Goal: Task Accomplishment & Management: Manage account settings

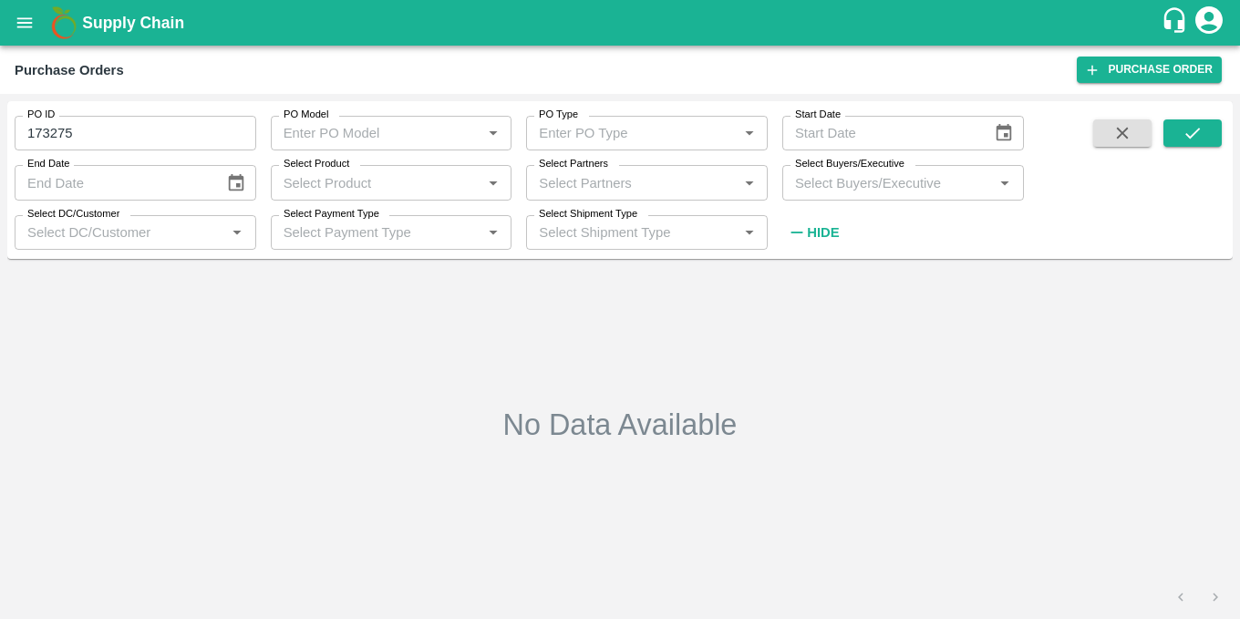
click at [695, 193] on input "Select Partners" at bounding box center [632, 183] width 201 height 24
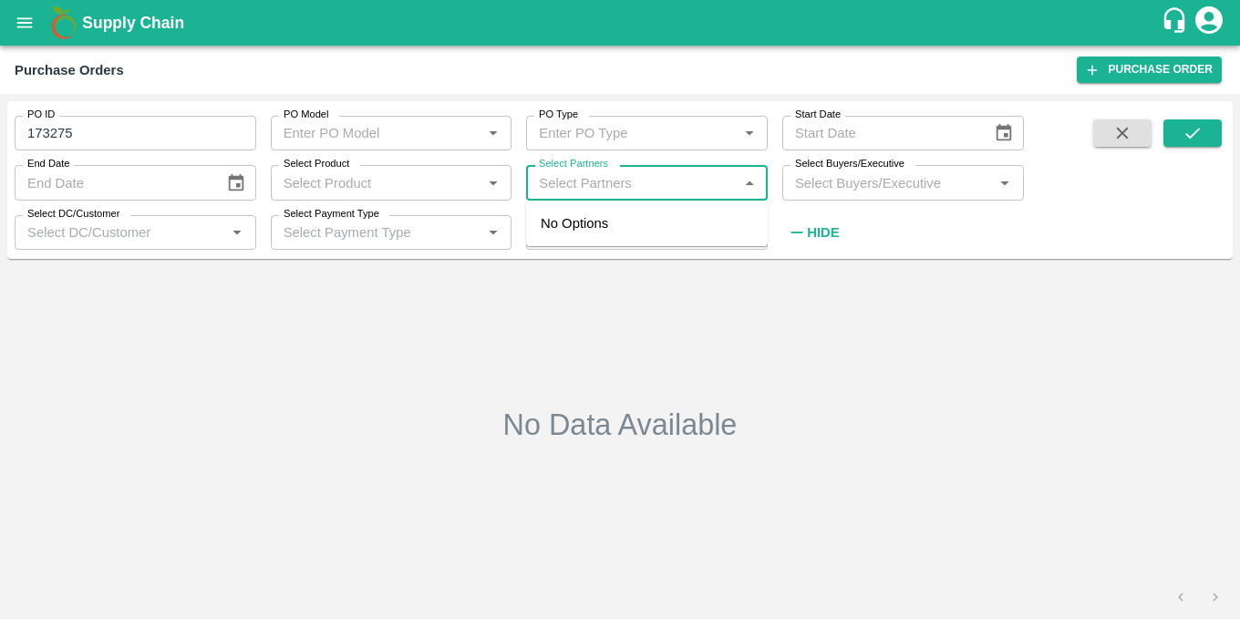
paste input "9767603815"
type input "9767603815"
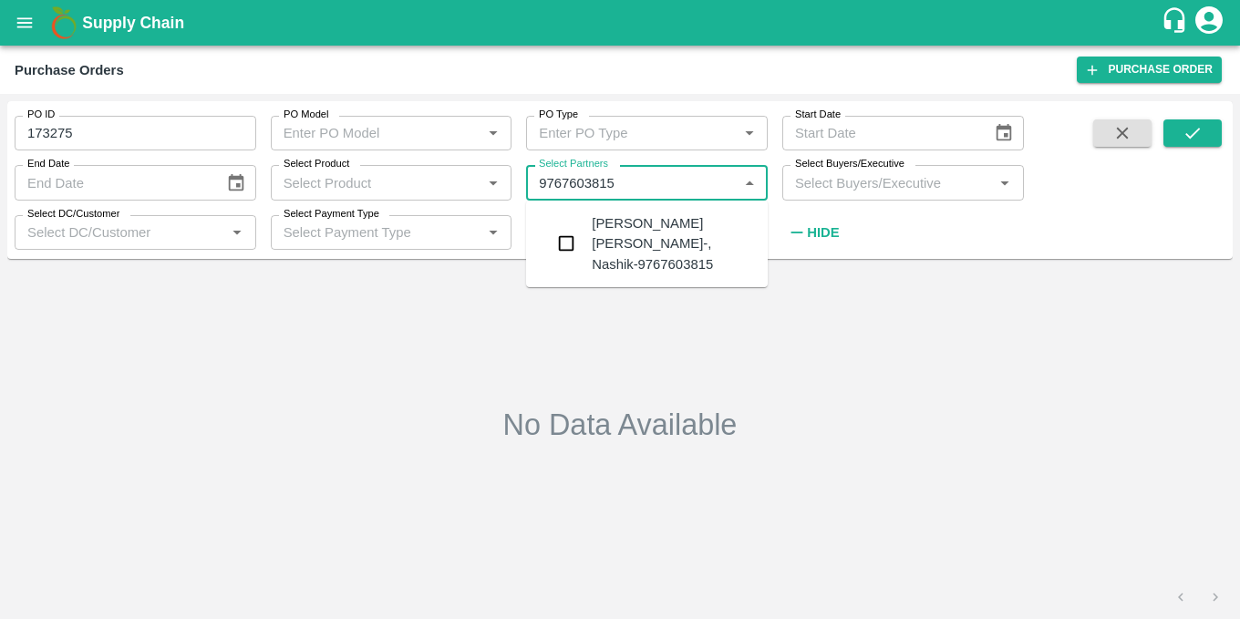
click at [616, 229] on div "Baliram laxman khatik-, Nashik-9767603815" at bounding box center [672, 243] width 161 height 61
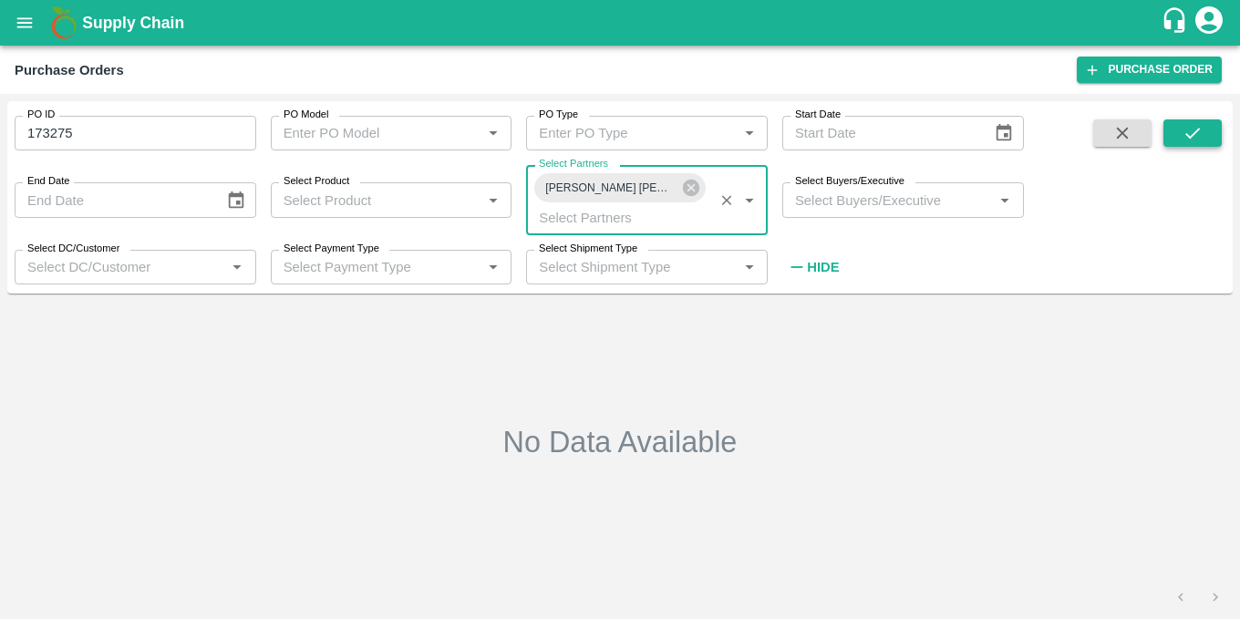
click at [1198, 129] on icon "submit" at bounding box center [1193, 133] width 20 height 20
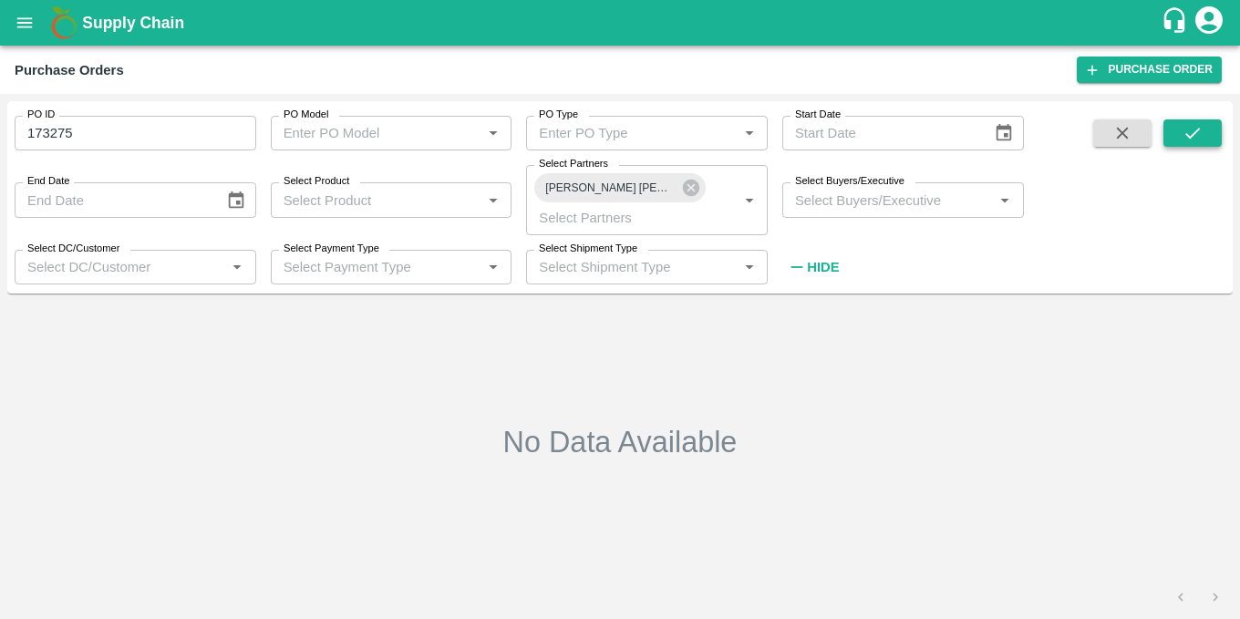
click at [1198, 133] on icon "submit" at bounding box center [1193, 133] width 20 height 20
click at [122, 128] on input "173275" at bounding box center [136, 133] width 242 height 35
type input "1"
click at [1196, 138] on icon "submit" at bounding box center [1193, 133] width 20 height 20
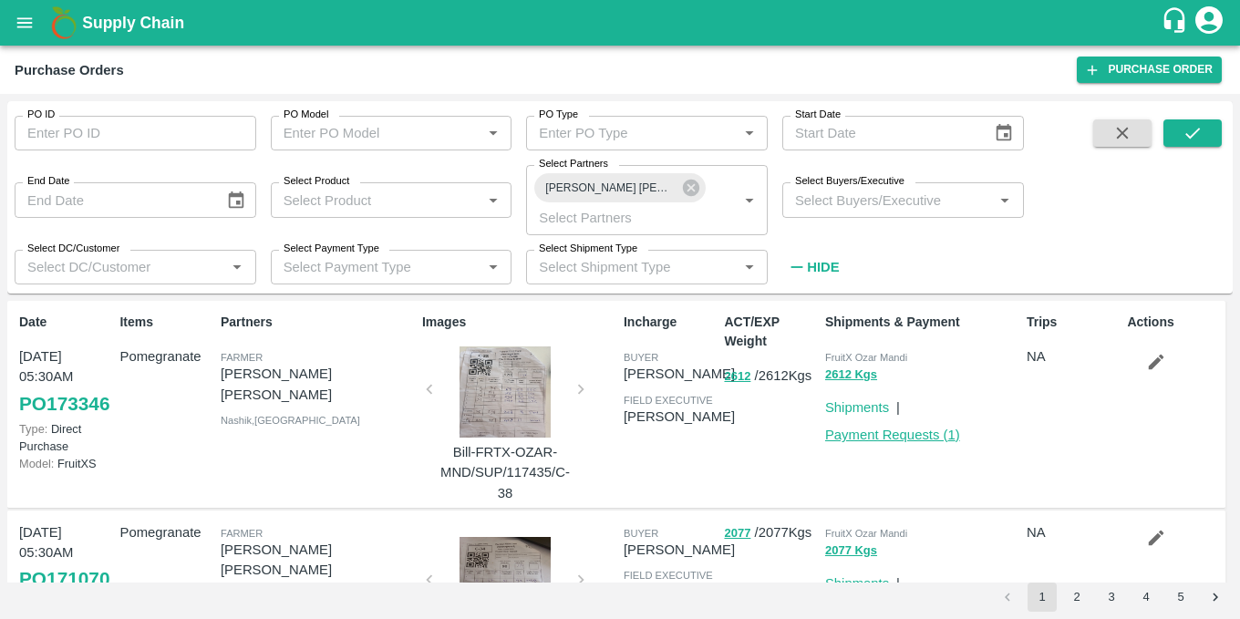
click at [916, 439] on link "Payment Requests ( 1 )" at bounding box center [892, 435] width 135 height 15
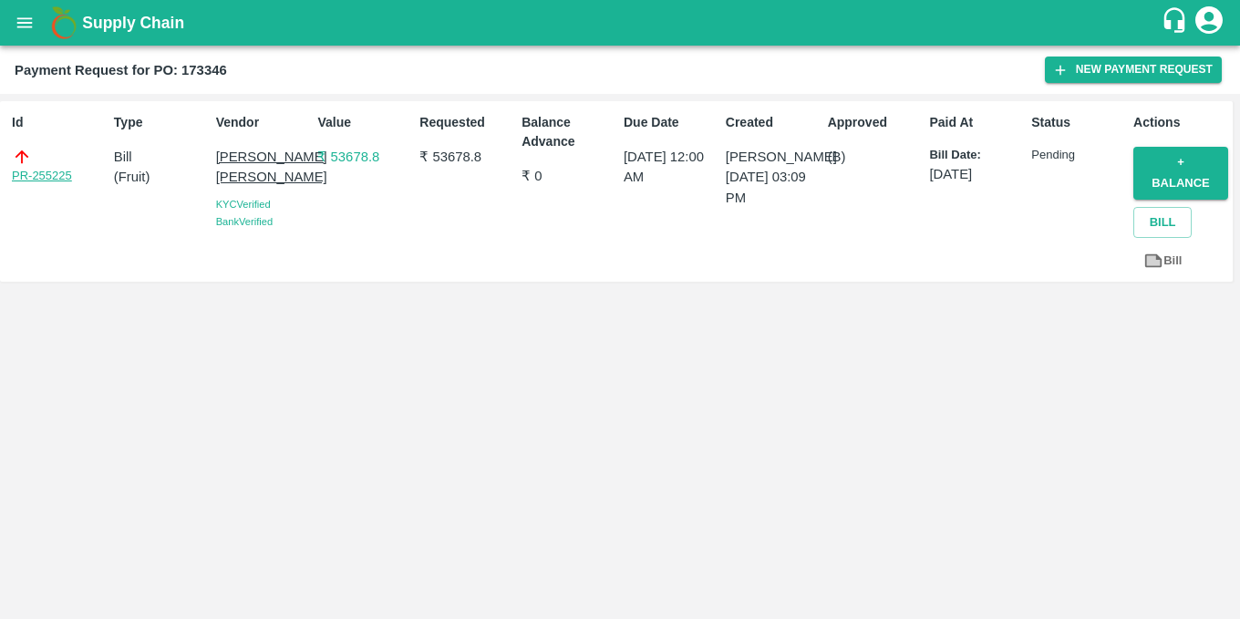
click at [52, 177] on link "PR-255225" at bounding box center [42, 176] width 60 height 18
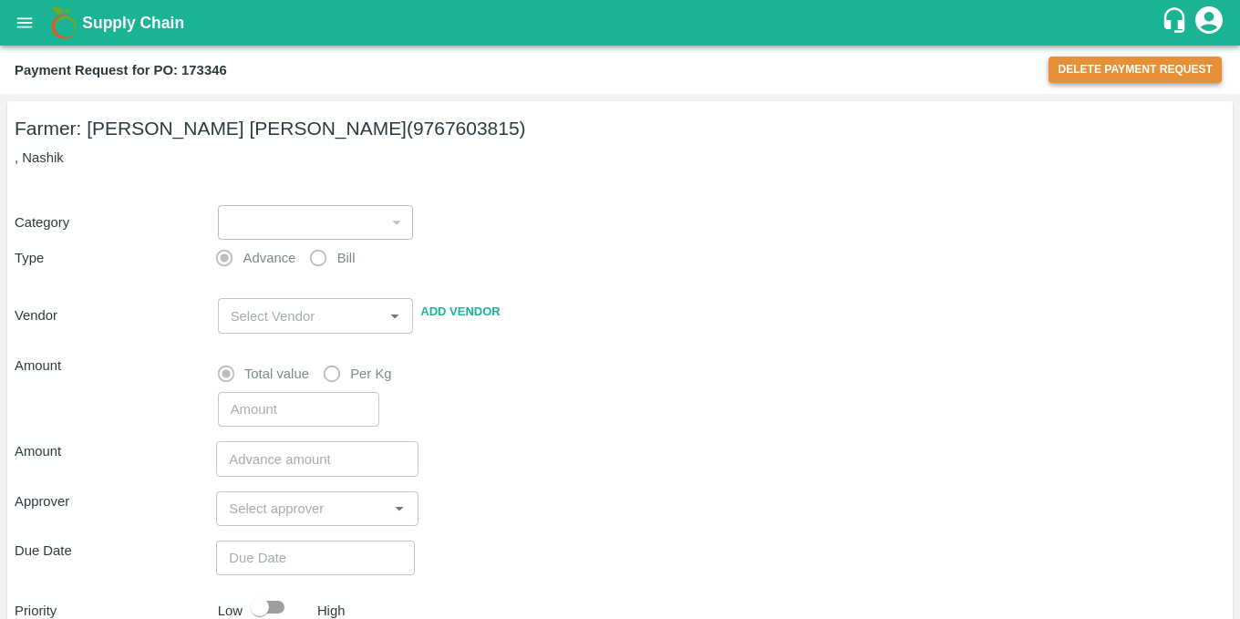
click at [1088, 67] on button "Delete Payment Request" at bounding box center [1135, 70] width 173 height 26
type input "1"
radio input "false"
radio input "true"
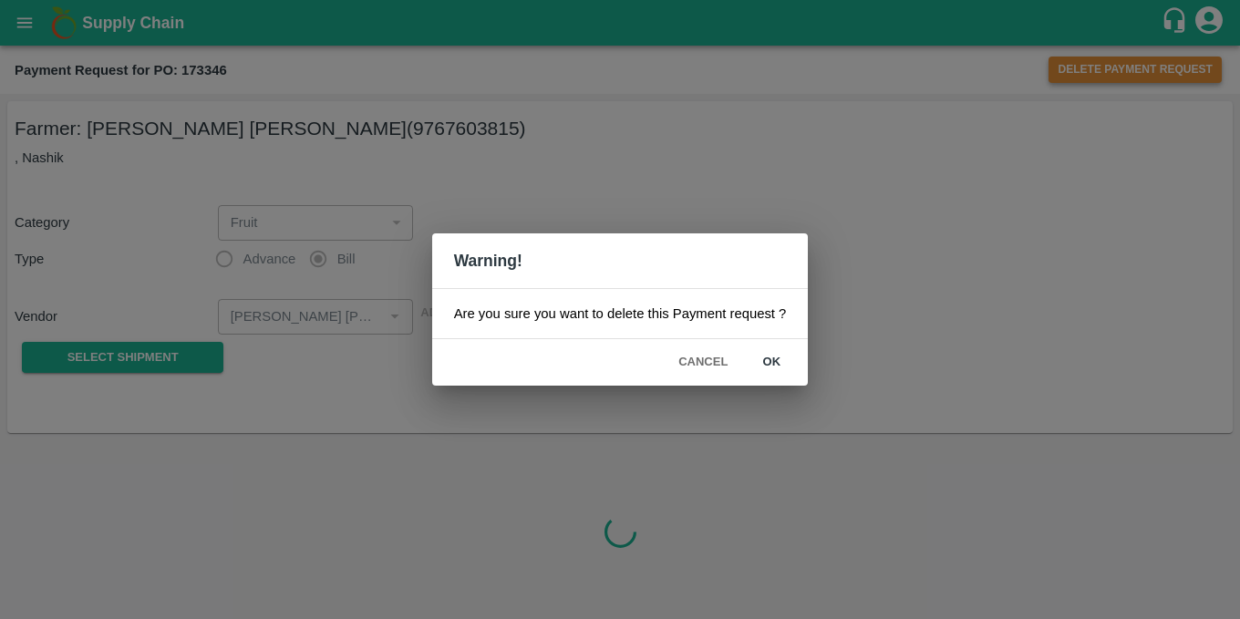
type input "Baliram laxman khatik - 9767603815(Farmer)"
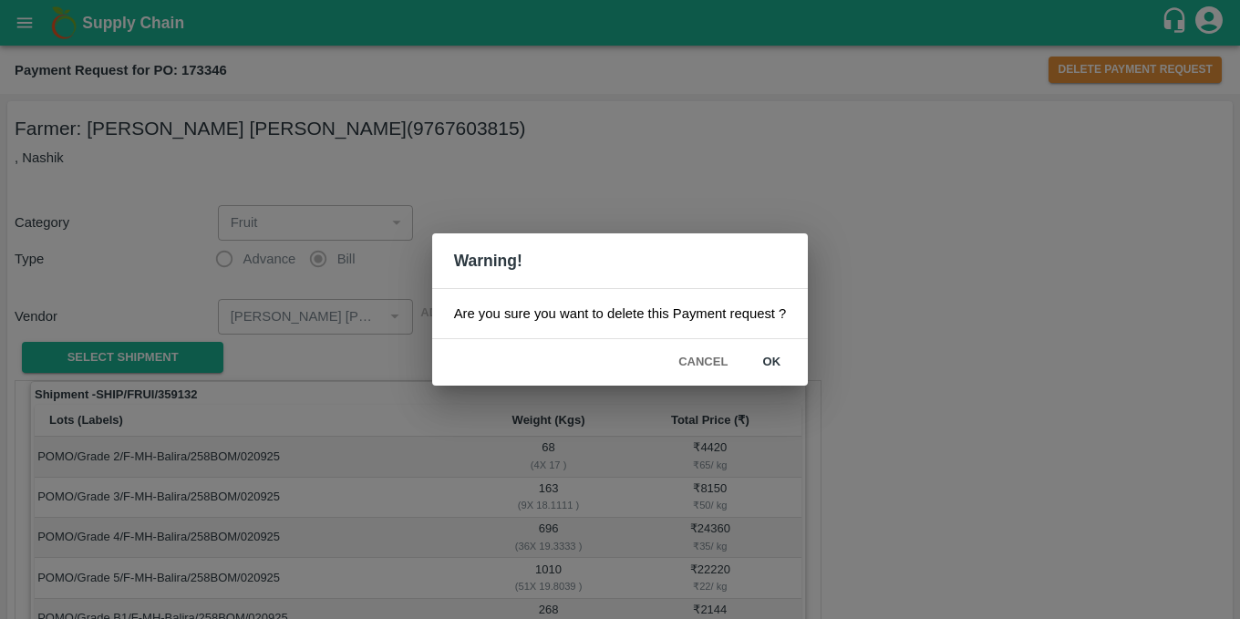
click at [697, 375] on button "Cancel" at bounding box center [703, 363] width 64 height 32
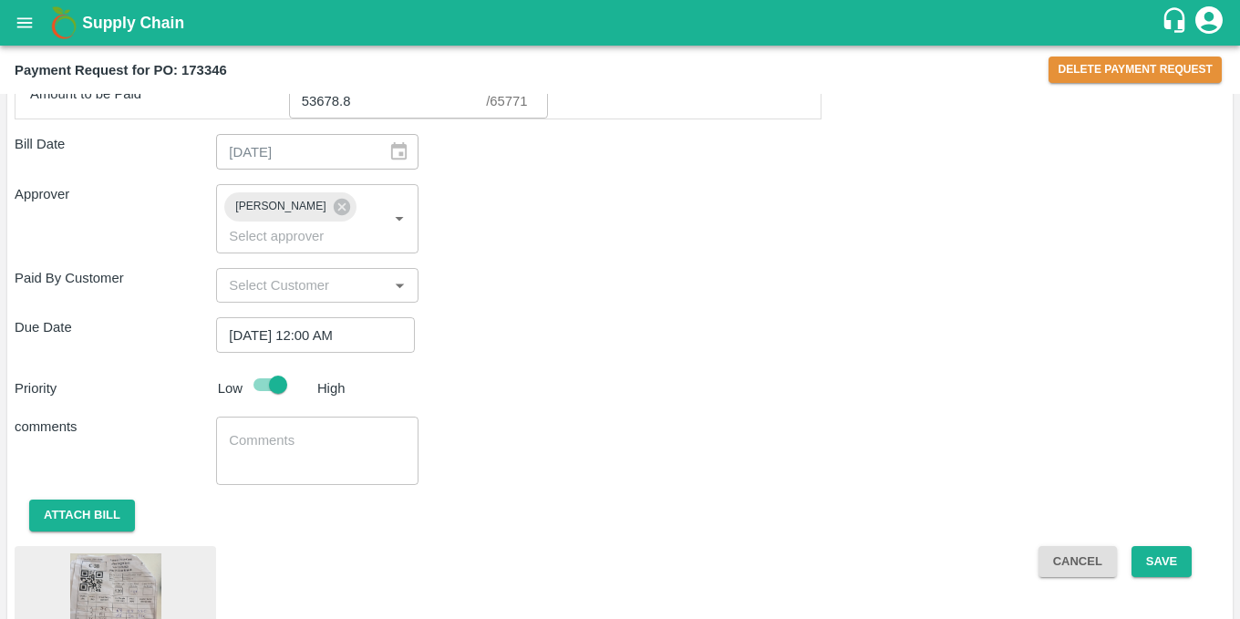
scroll to position [926, 0]
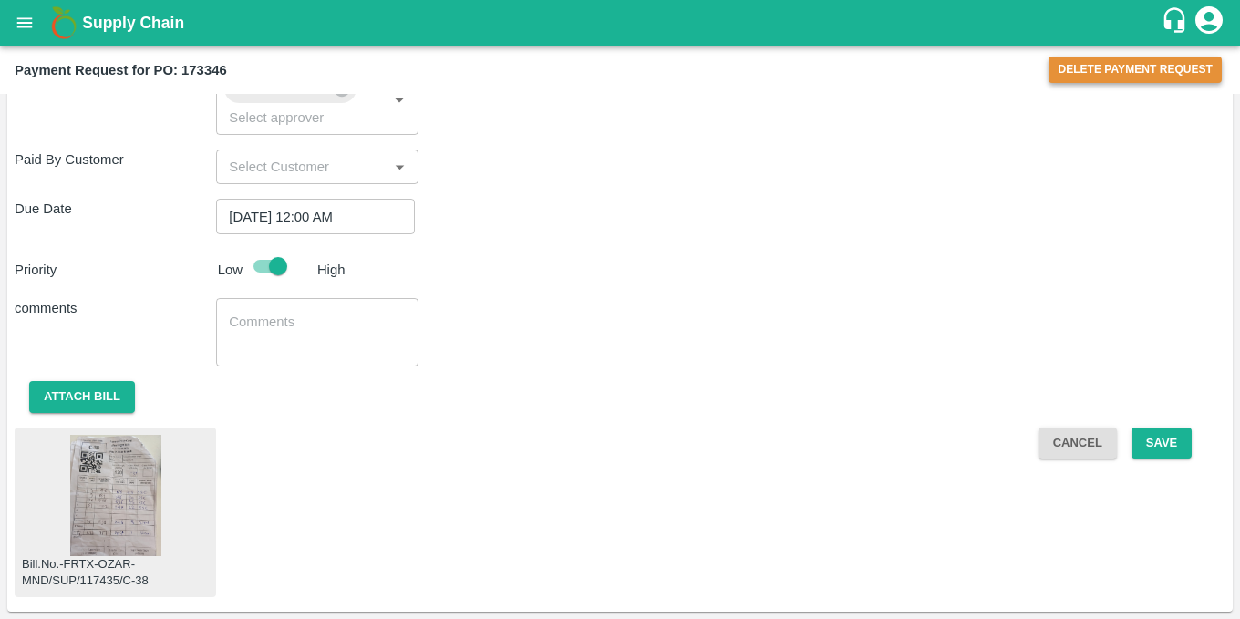
click at [1088, 65] on button "Delete Payment Request" at bounding box center [1135, 70] width 173 height 26
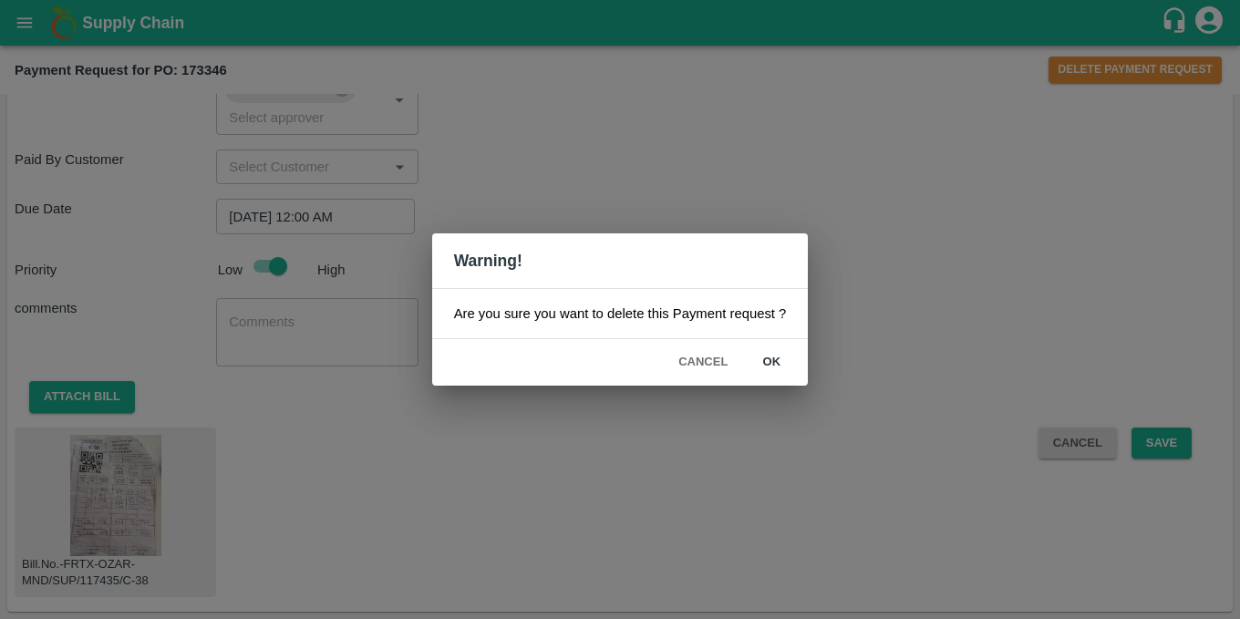
click at [777, 357] on button "ok" at bounding box center [771, 363] width 58 height 32
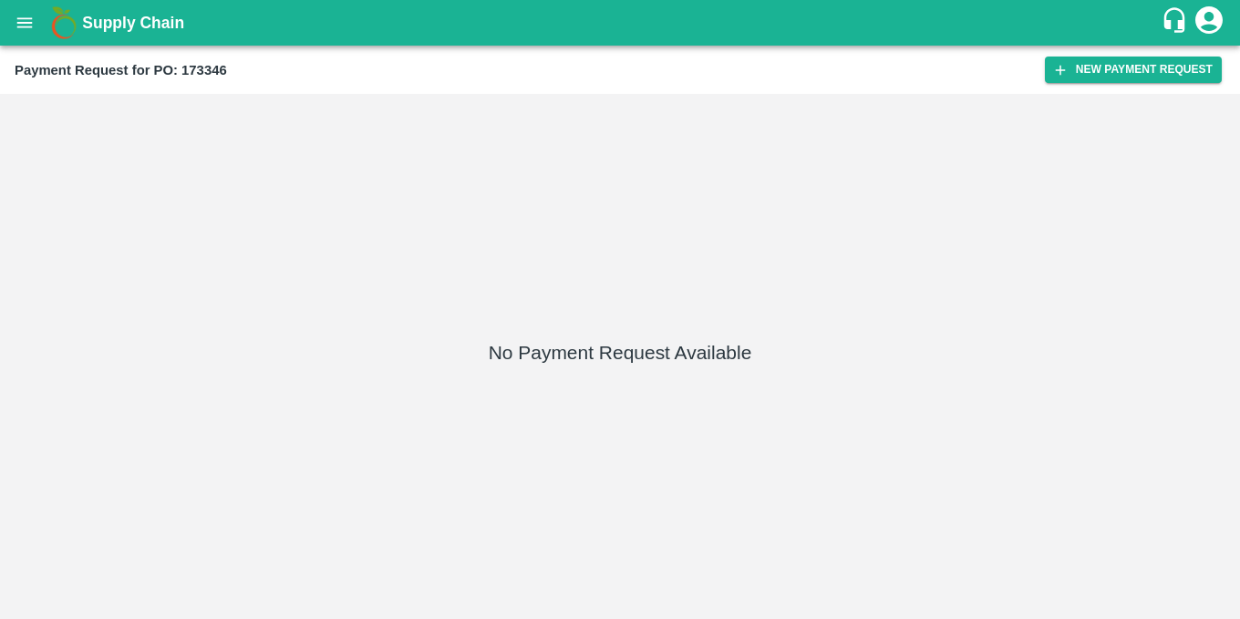
click at [218, 66] on b "Payment Request for PO: 173346" at bounding box center [121, 70] width 213 height 15
copy b "173346"
click at [27, 40] on button "open drawer" at bounding box center [25, 23] width 42 height 42
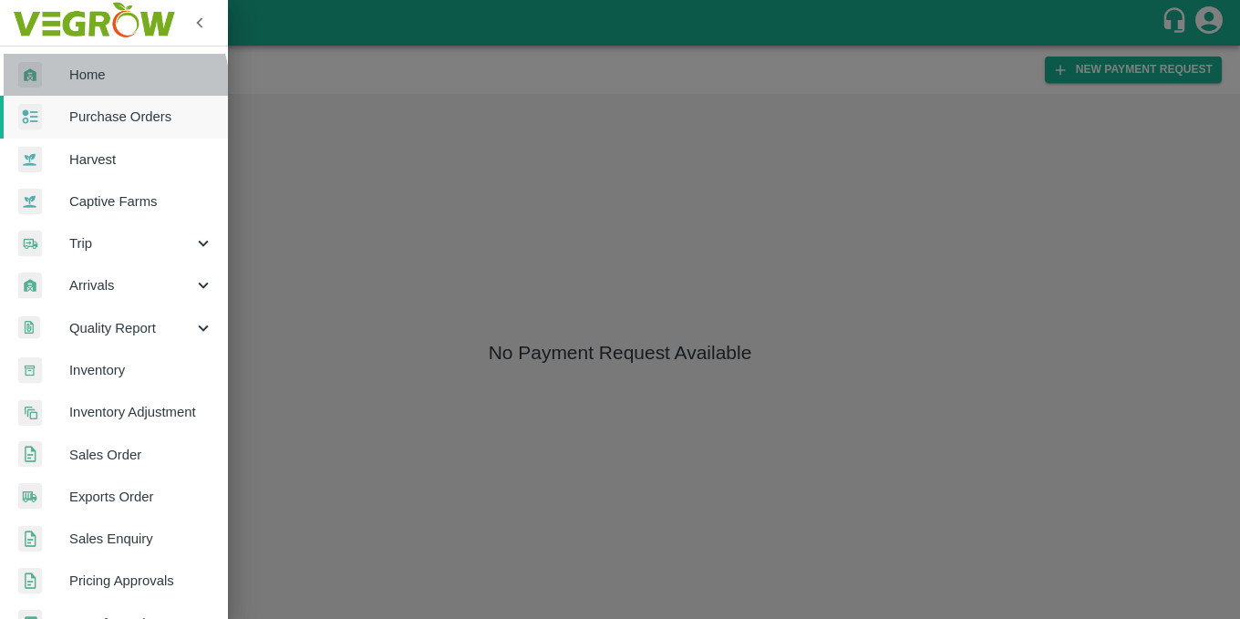
click at [94, 88] on link "Home" at bounding box center [114, 75] width 228 height 42
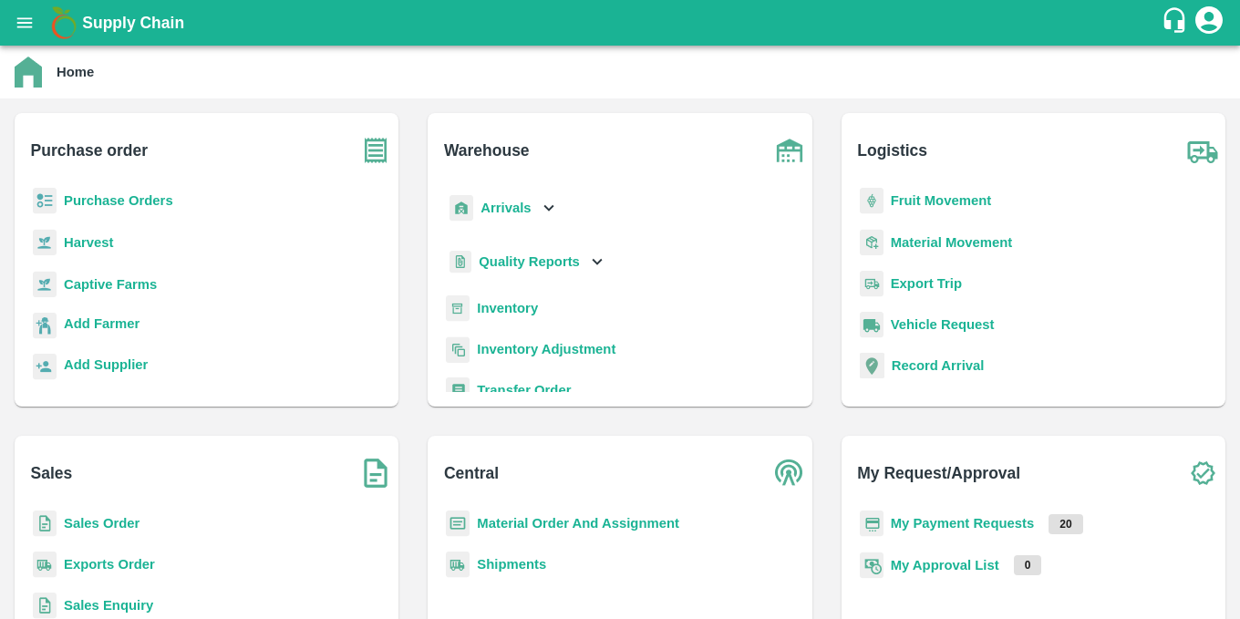
click at [124, 198] on b "Purchase Orders" at bounding box center [118, 200] width 109 height 15
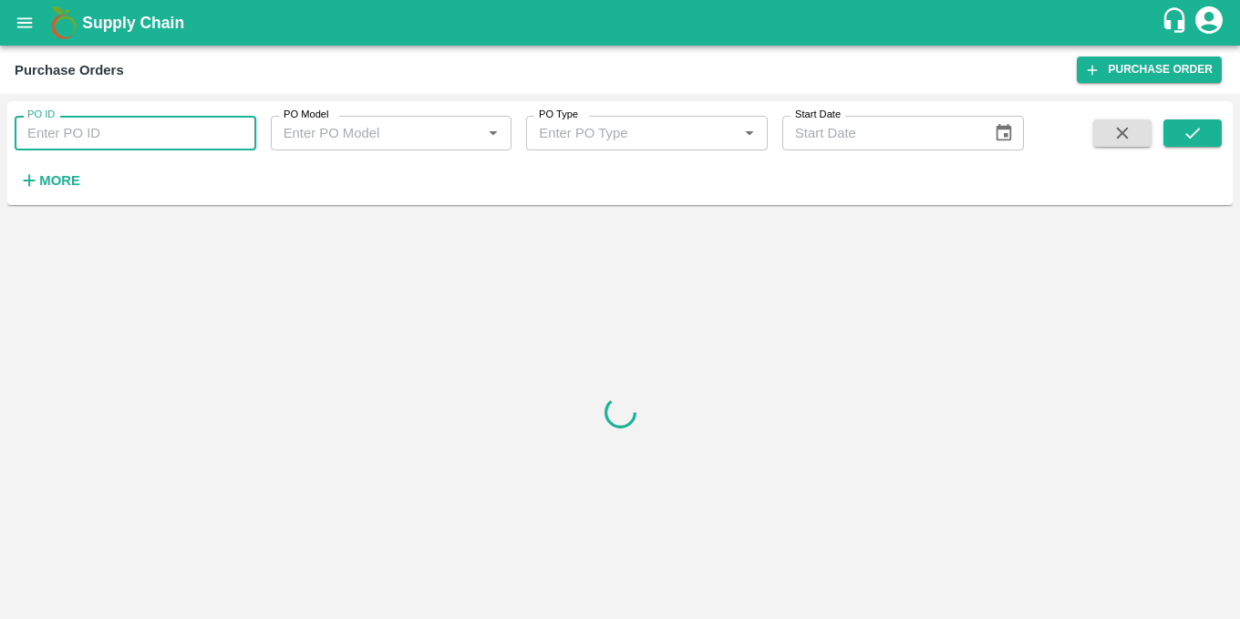
click at [118, 138] on input "PO ID" at bounding box center [136, 133] width 242 height 35
paste input "173346"
type input "173346"
click at [1178, 130] on button "submit" at bounding box center [1193, 132] width 58 height 27
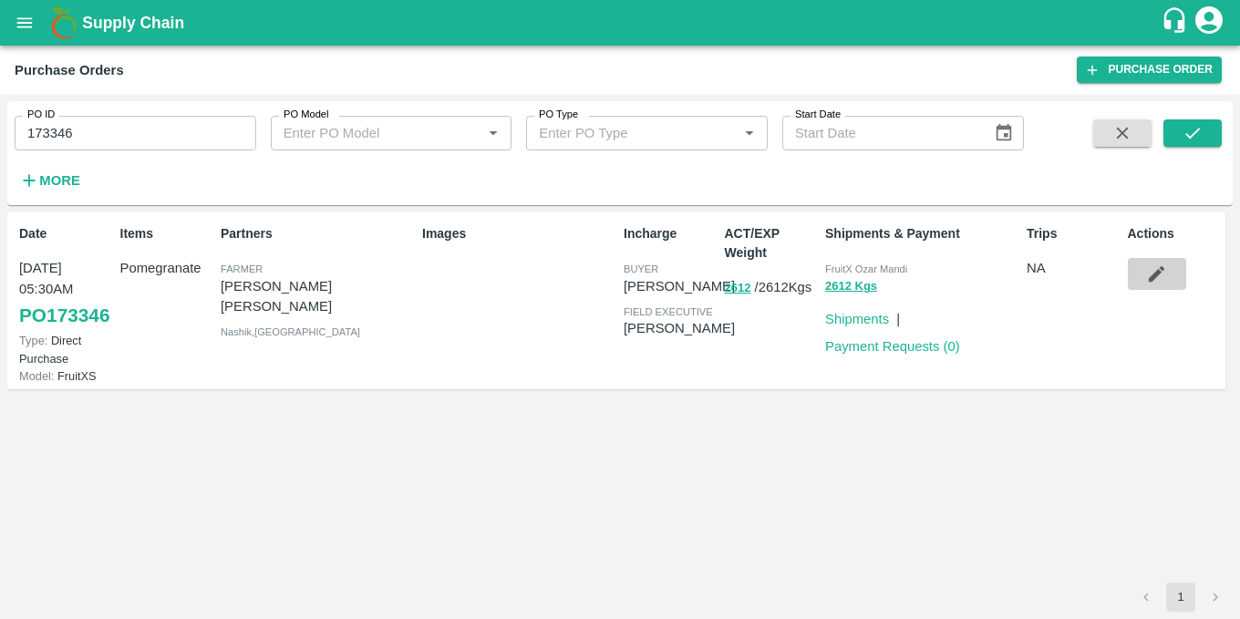
click at [1154, 279] on icon "button" at bounding box center [1157, 274] width 16 height 16
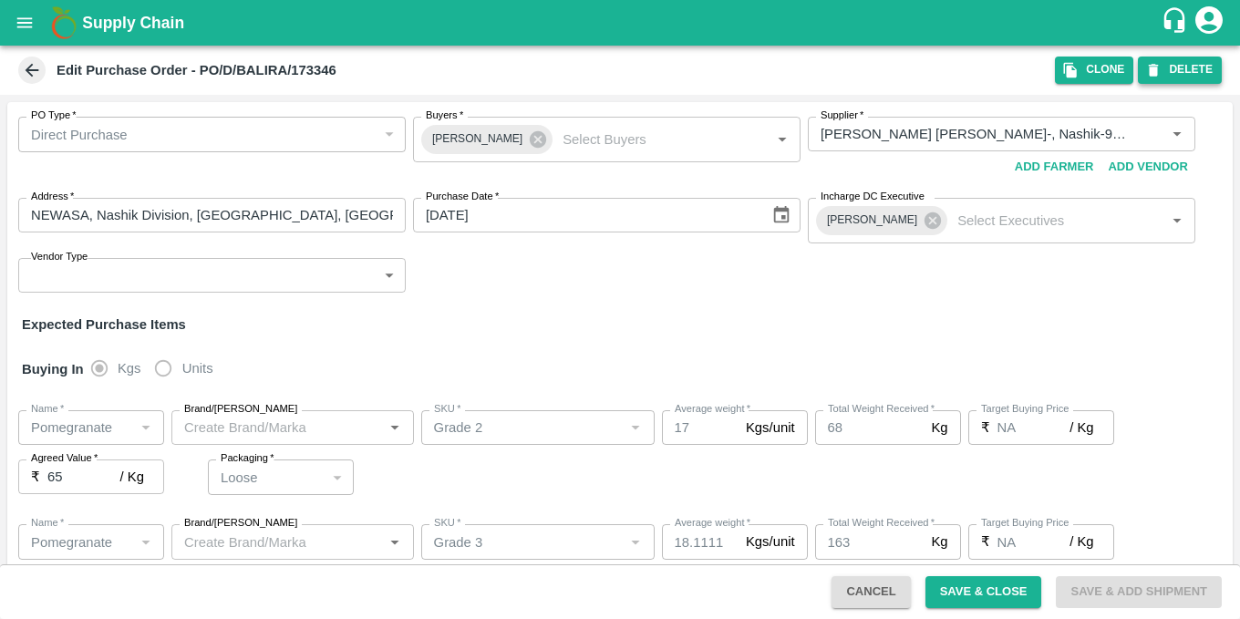
click at [1175, 74] on button "DELETE" at bounding box center [1180, 70] width 84 height 26
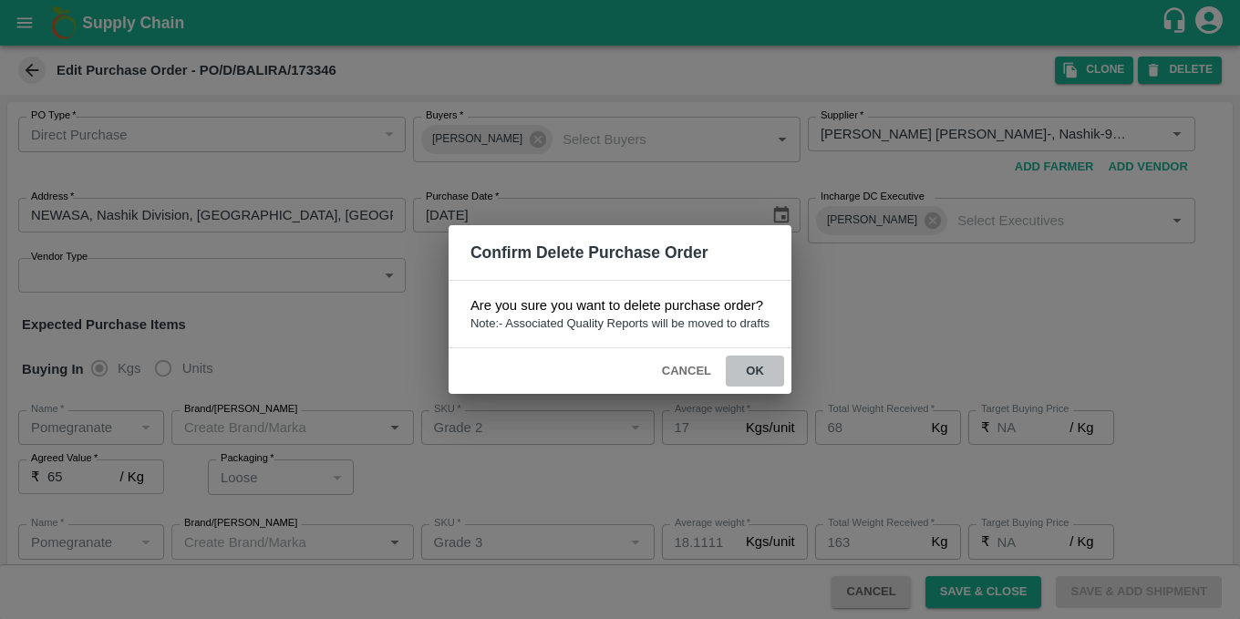
click at [763, 371] on button "ok" at bounding box center [755, 372] width 58 height 32
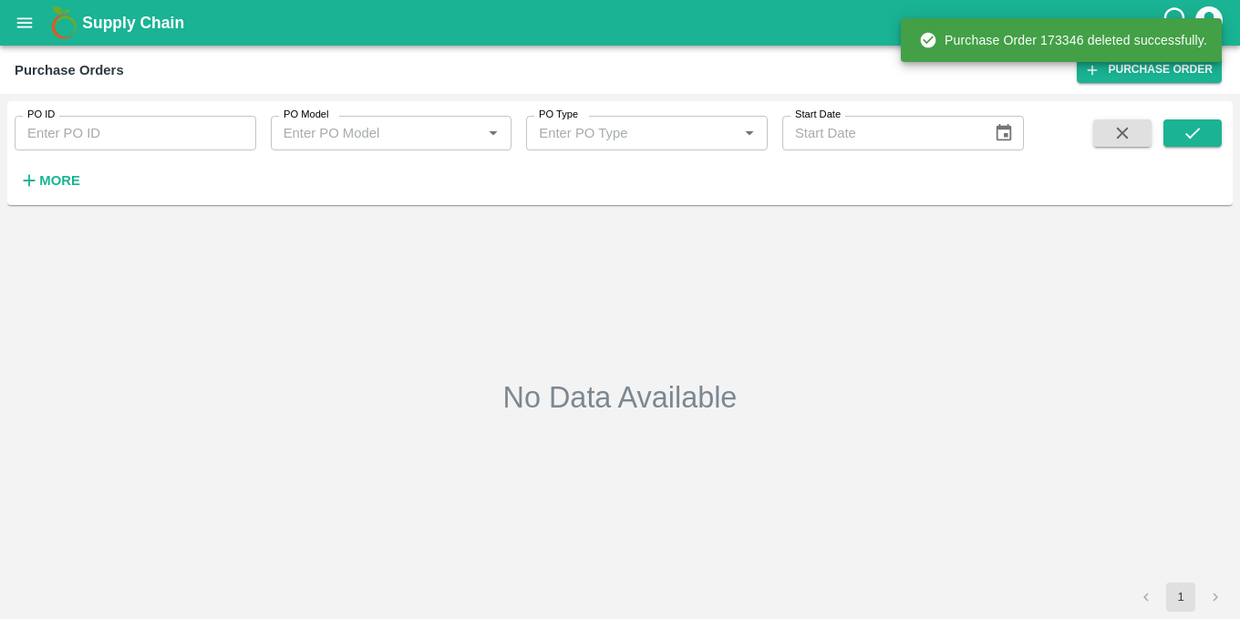
type input "173346"
